Goal: Participate in discussion

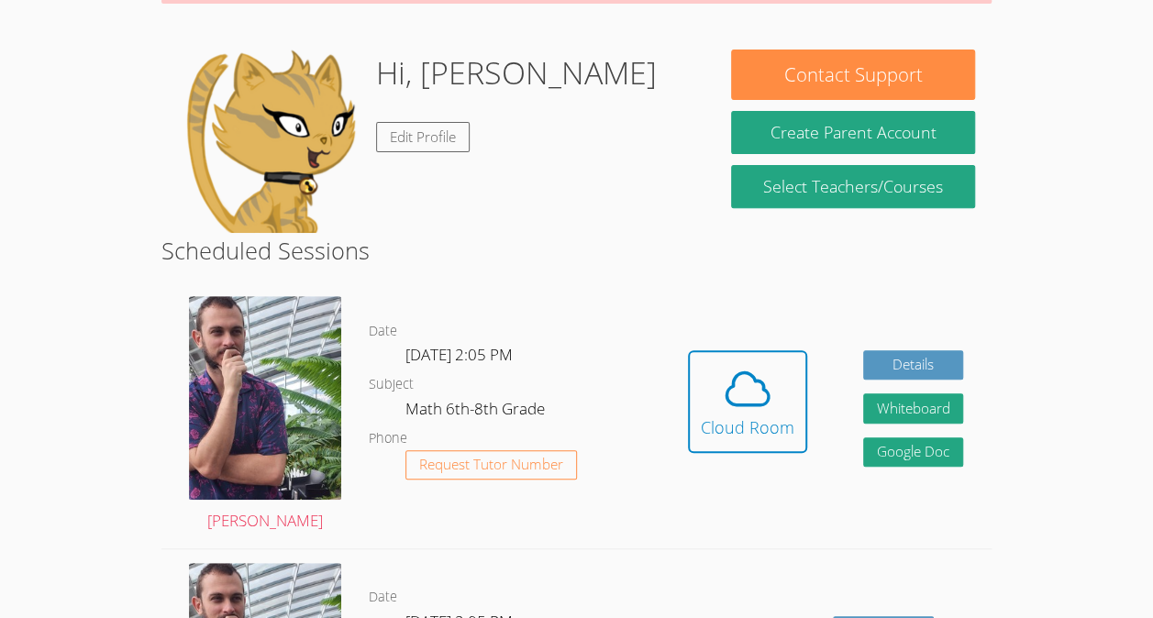
scroll to position [297, 0]
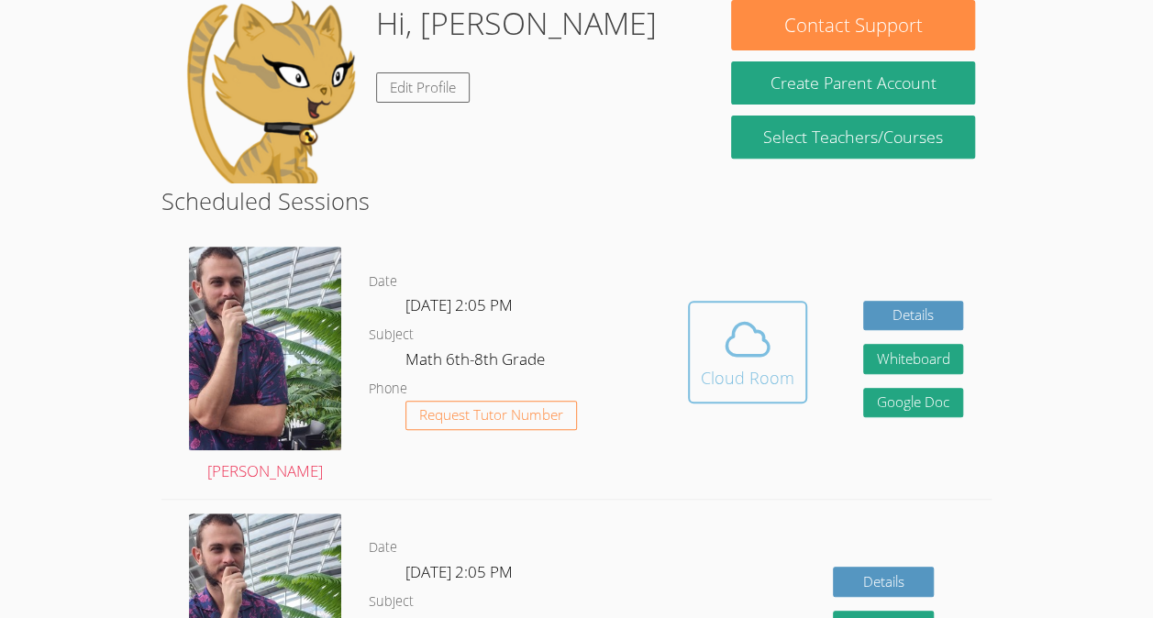
click at [727, 355] on icon at bounding box center [747, 339] width 51 height 51
click at [688, 301] on button "Cloud Room" at bounding box center [747, 352] width 119 height 103
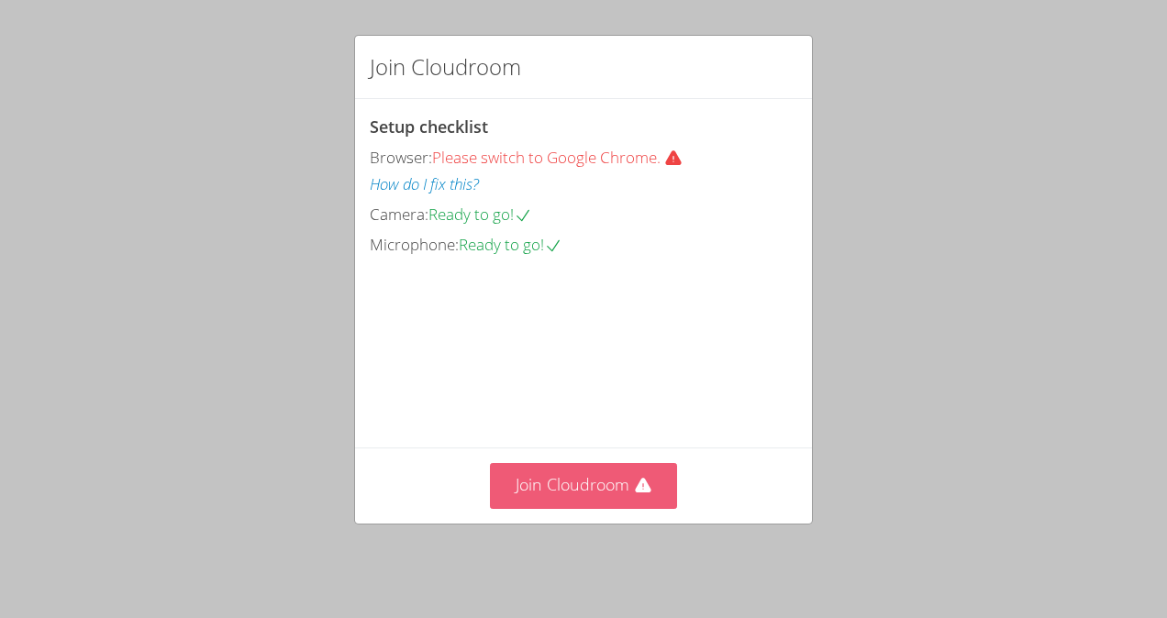
click at [600, 499] on button "Join Cloudroom" at bounding box center [584, 485] width 188 height 45
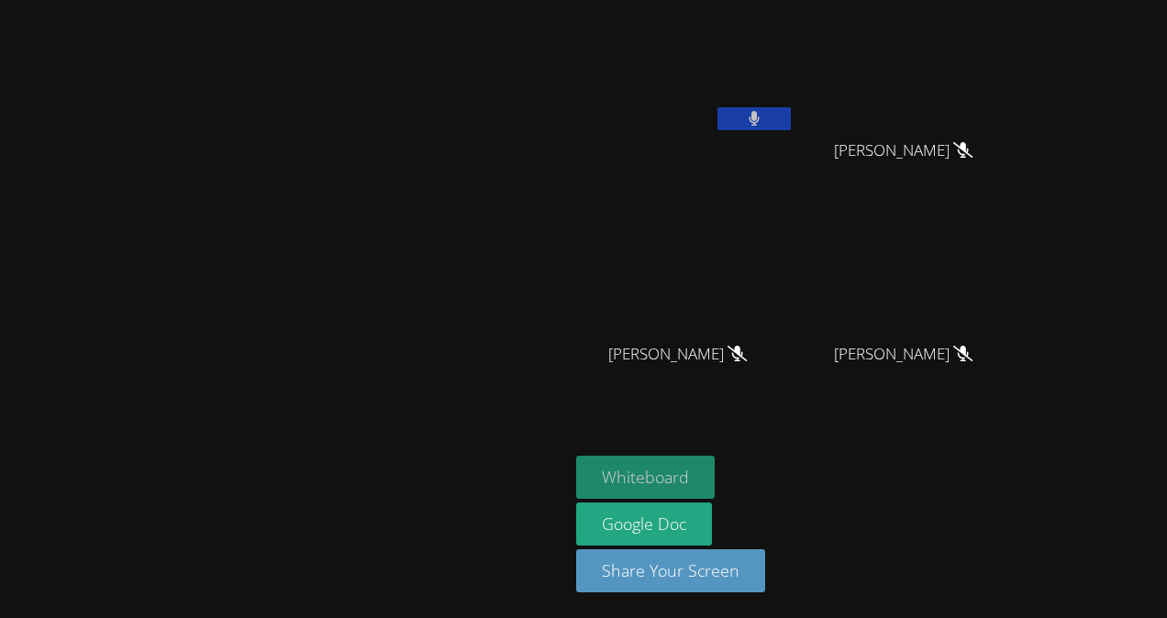
click at [715, 478] on button "Whiteboard" at bounding box center [645, 477] width 139 height 43
click at [791, 119] on button at bounding box center [753, 118] width 73 height 23
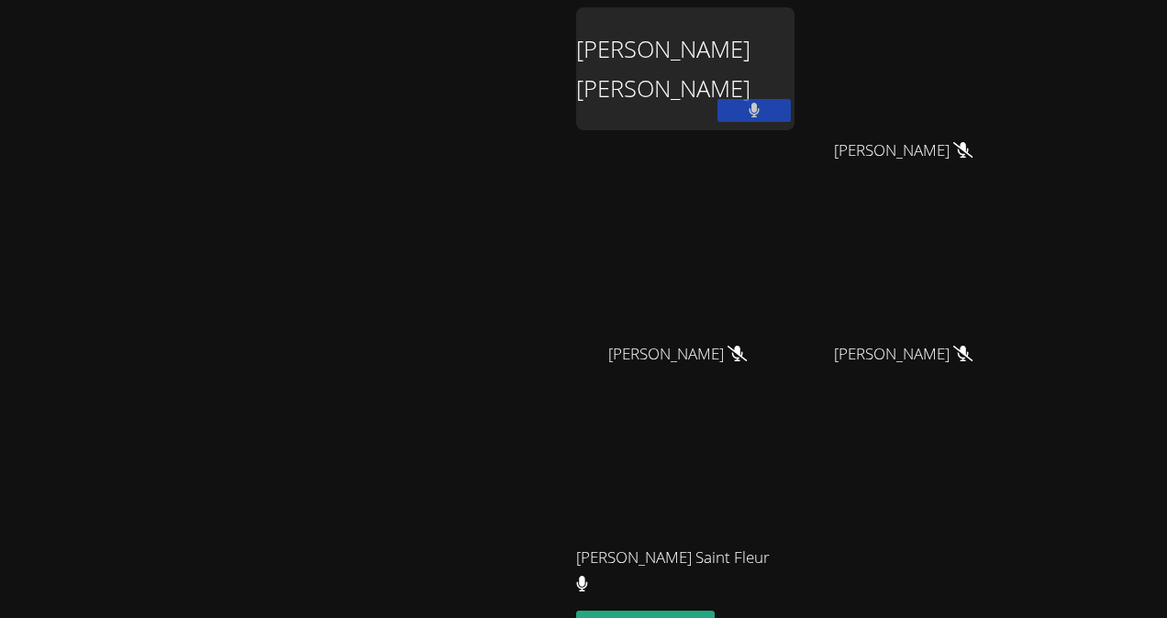
click at [791, 119] on button at bounding box center [753, 110] width 73 height 23
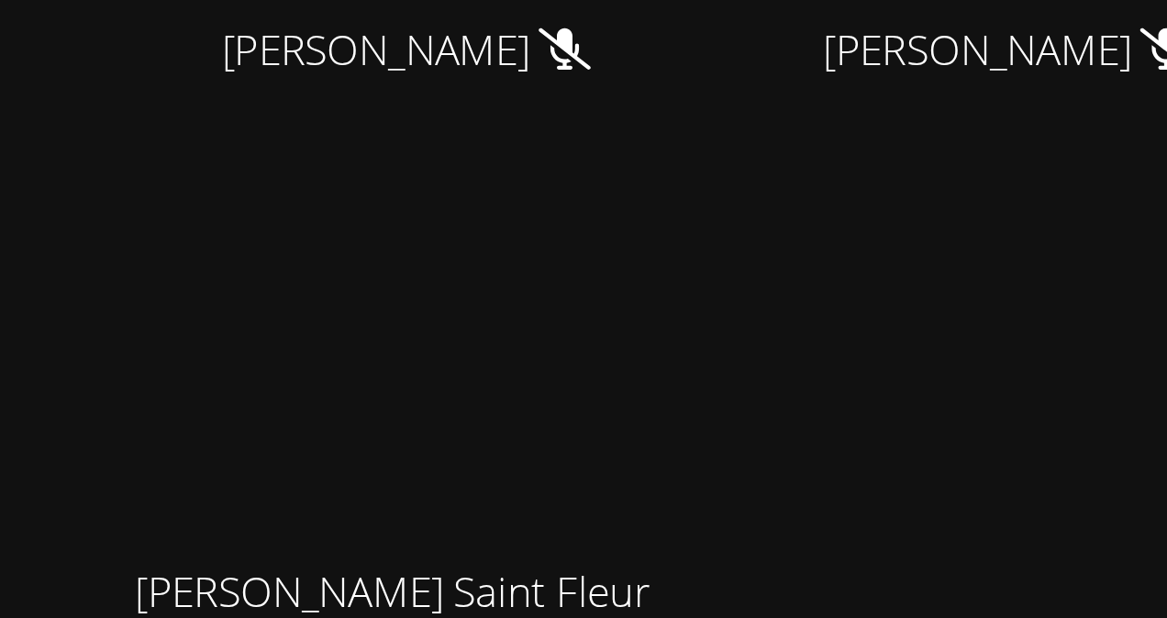
scroll to position [57, 0]
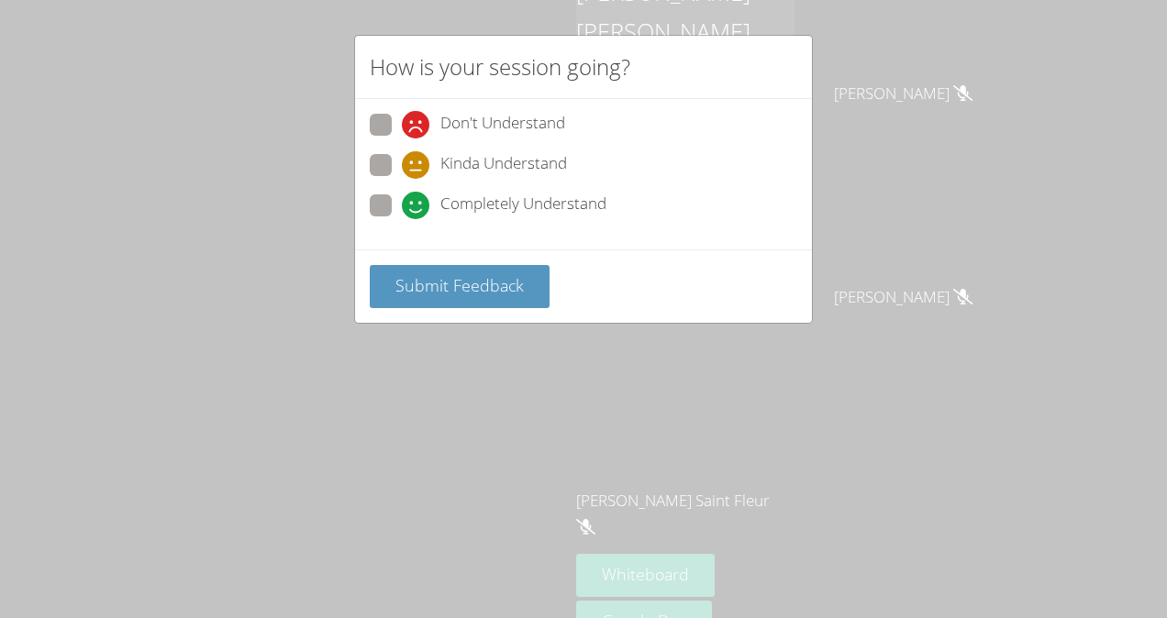
click at [419, 202] on icon at bounding box center [416, 206] width 28 height 28
click at [417, 202] on input "Completely Understand" at bounding box center [410, 202] width 16 height 16
radio input "true"
click at [416, 268] on button "Submit Feedback" at bounding box center [460, 286] width 180 height 43
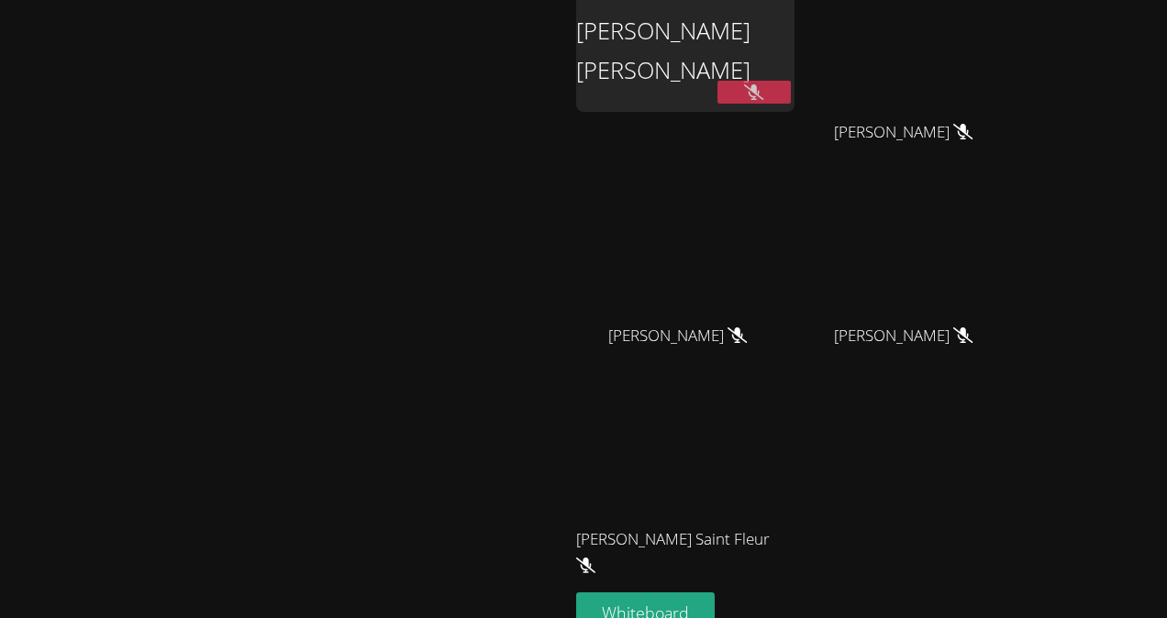
scroll to position [0, 0]
